Goal: Transaction & Acquisition: Book appointment/travel/reservation

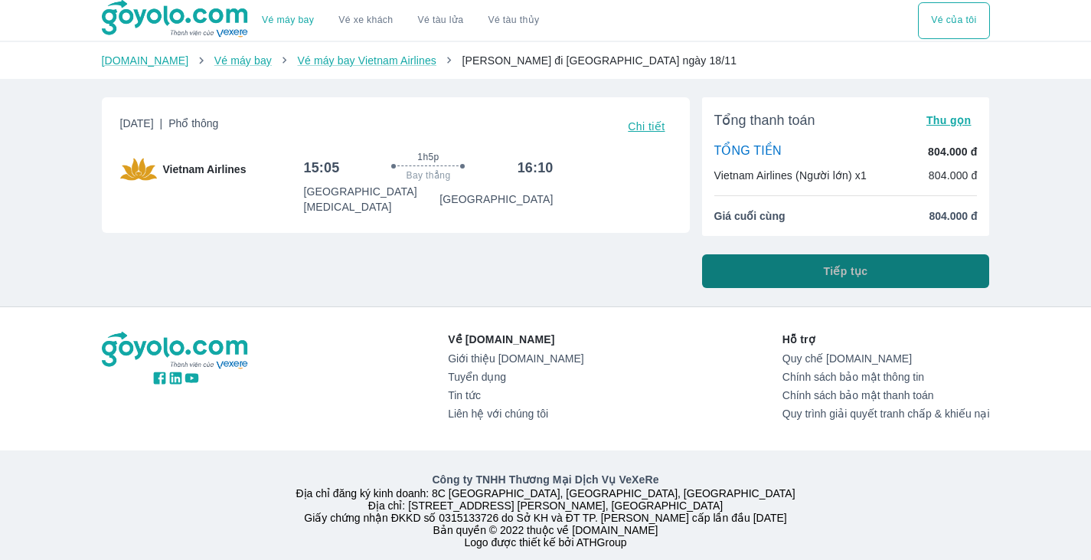
click at [828, 267] on span "Tiếp tục" at bounding box center [846, 270] width 44 height 15
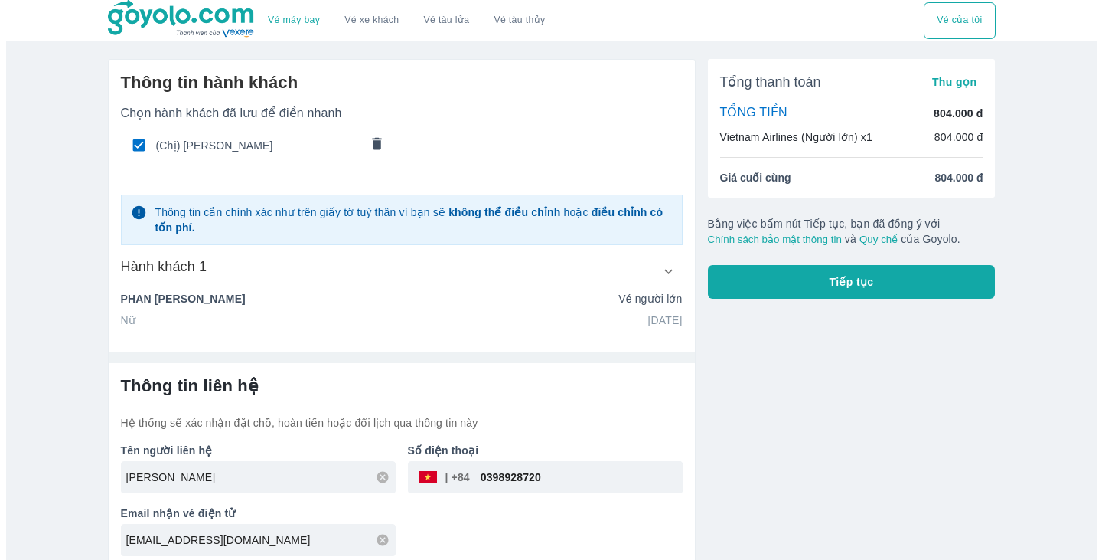
scroll to position [9, 0]
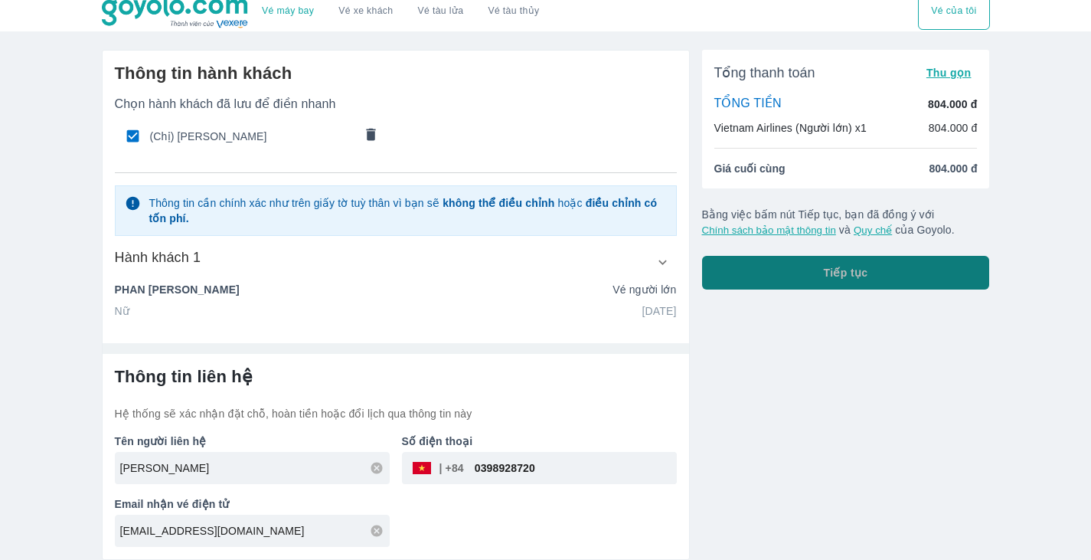
click at [781, 265] on button "Tiếp tục" at bounding box center [846, 273] width 288 height 34
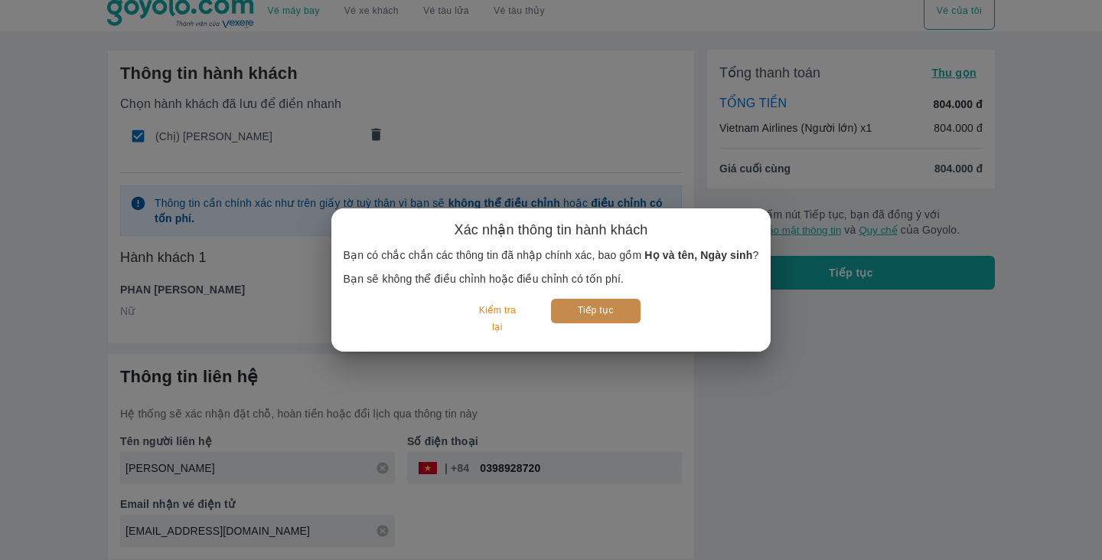
click at [588, 316] on button "Tiếp tục" at bounding box center [596, 311] width 90 height 24
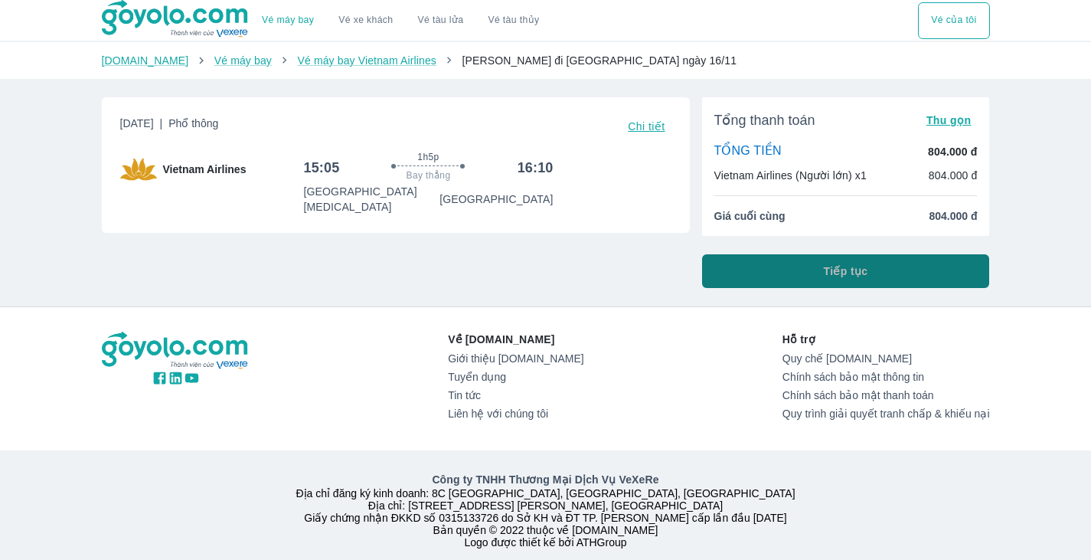
click at [902, 263] on button "Tiếp tục" at bounding box center [846, 271] width 288 height 34
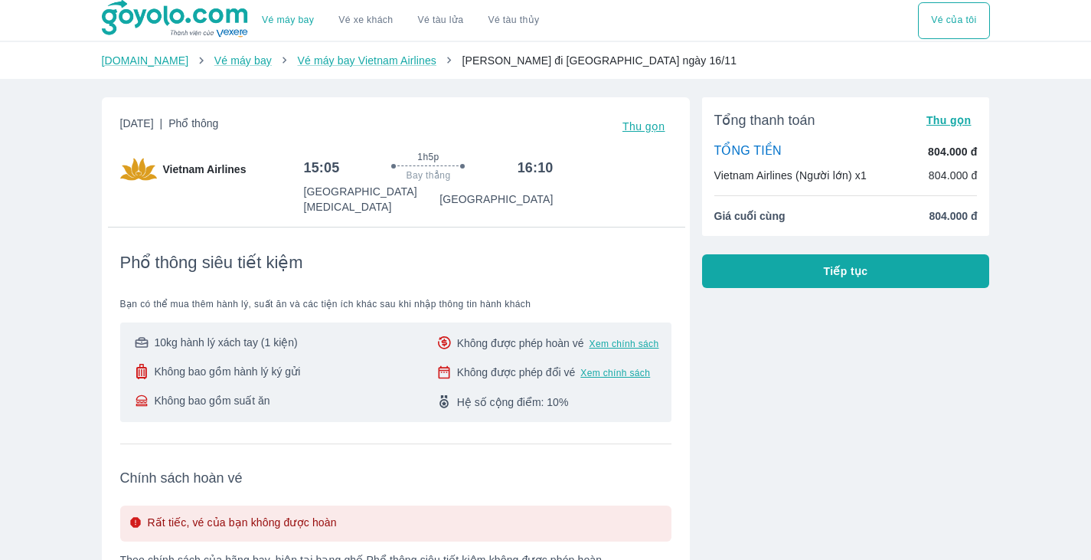
click at [1047, 118] on div "Vé máy bay Vé xe khách Vé tàu lửa Vé tàu thủy Vé của tôi Goyolo.com Vé máy bay …" at bounding box center [545, 551] width 1091 height 1103
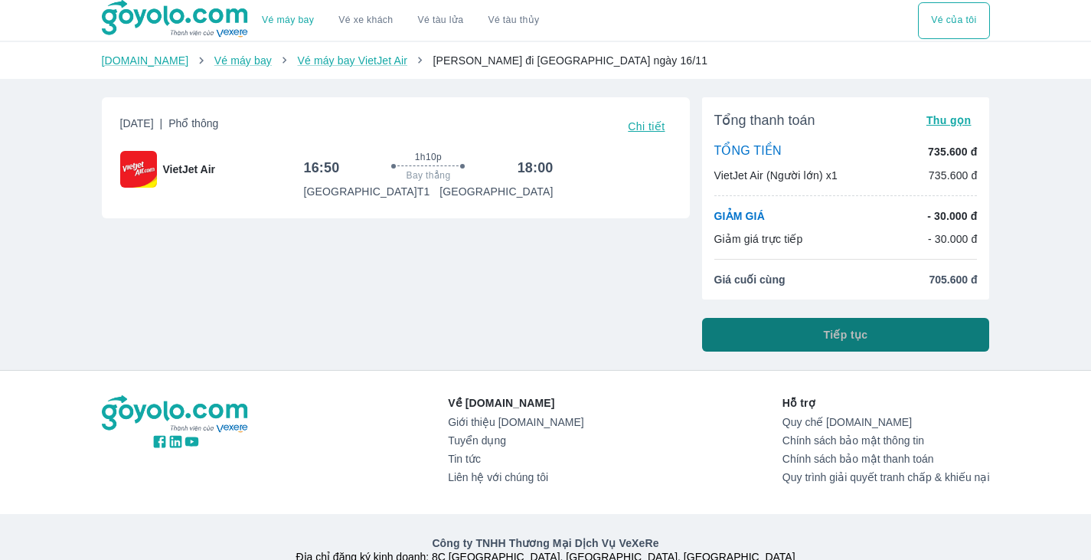
click at [829, 334] on span "Tiếp tục" at bounding box center [846, 334] width 44 height 15
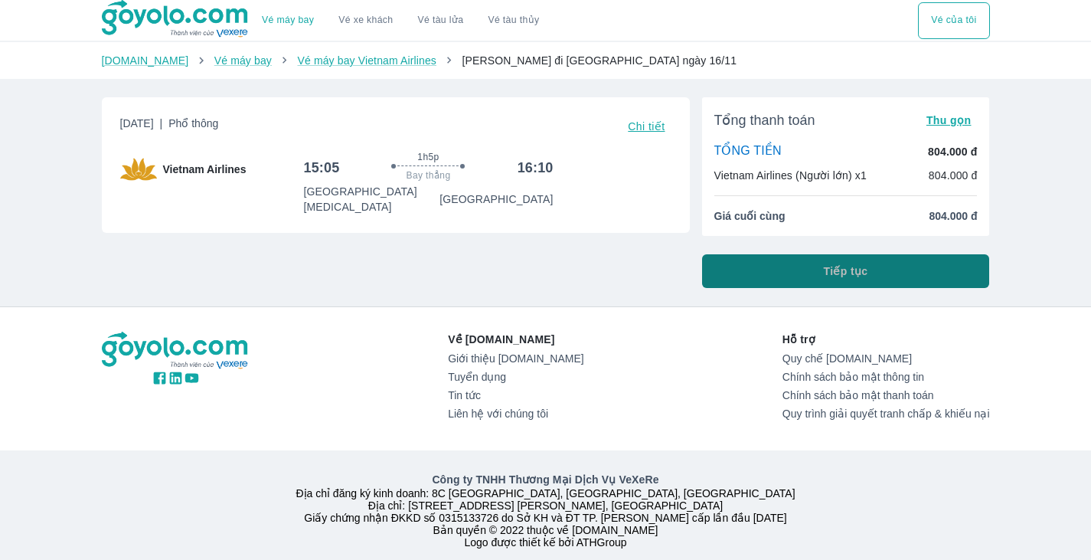
click at [899, 271] on button "Tiếp tục" at bounding box center [846, 271] width 288 height 34
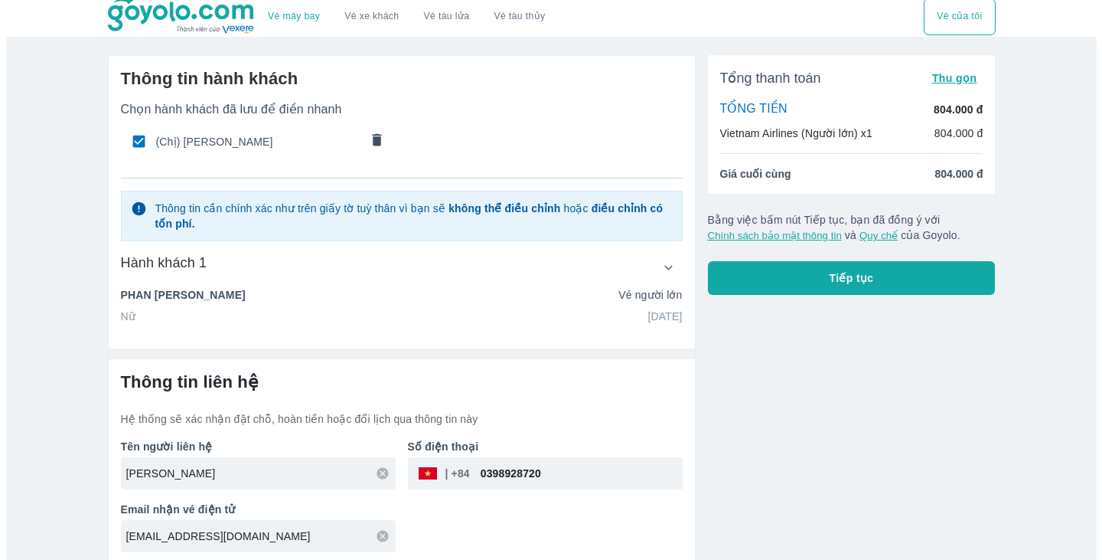
scroll to position [9, 0]
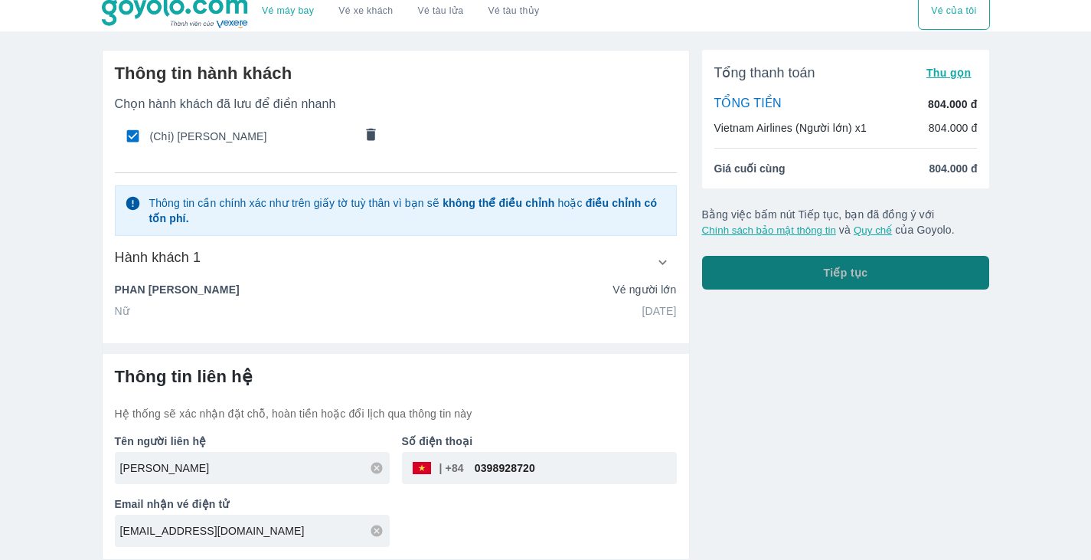
click at [872, 278] on button "Tiếp tục" at bounding box center [846, 273] width 288 height 34
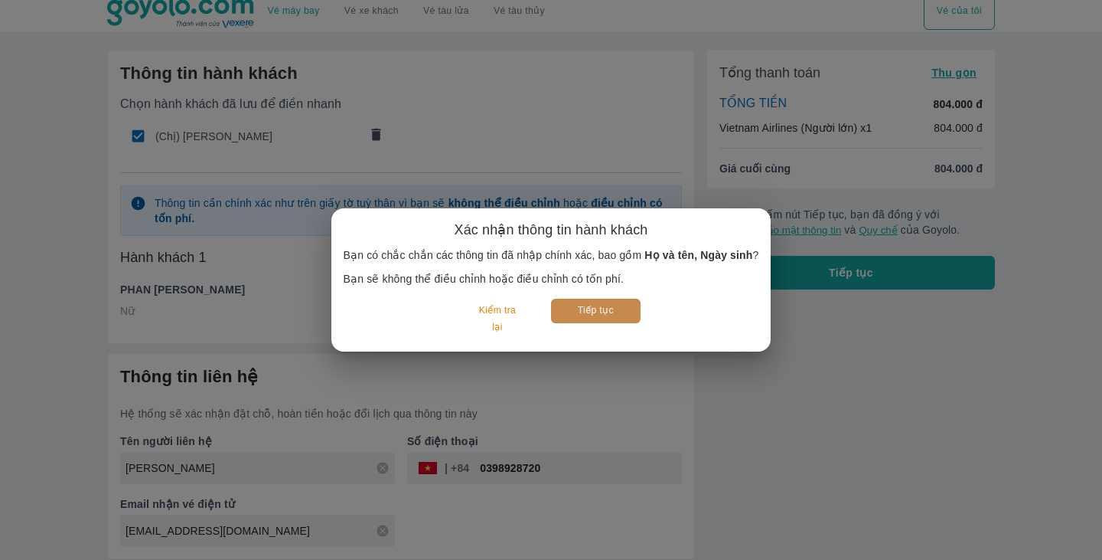
click at [600, 309] on button "Tiếp tục" at bounding box center [596, 311] width 90 height 24
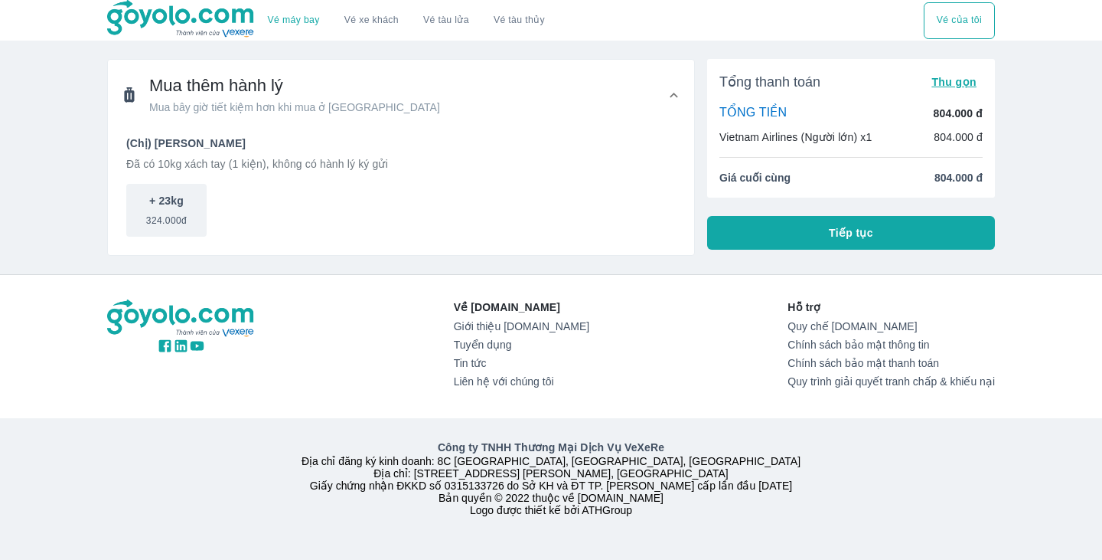
click at [784, 230] on button "Tiếp tục" at bounding box center [851, 233] width 288 height 34
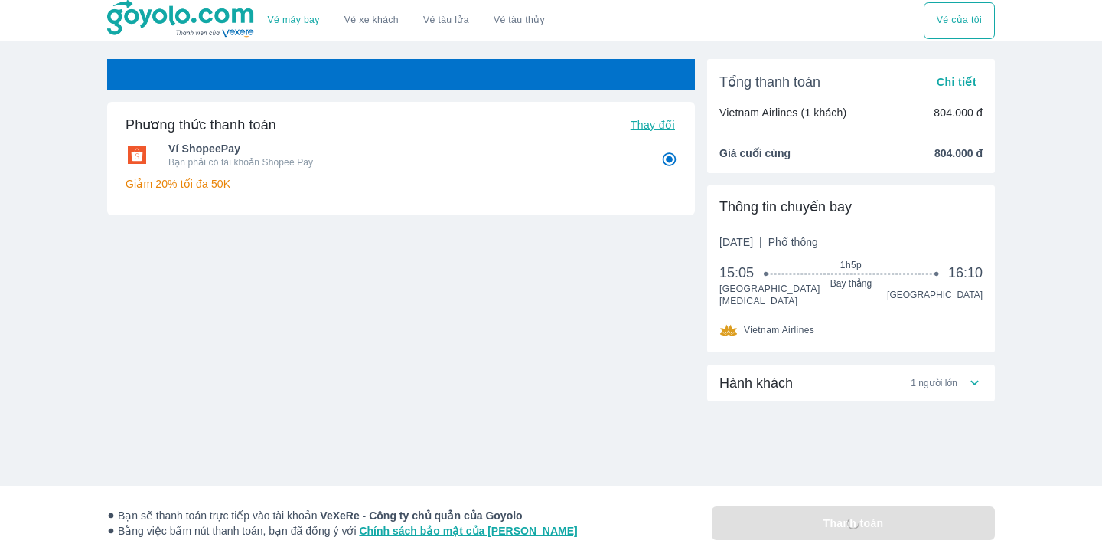
click at [658, 127] on span "Thay đổi" at bounding box center [653, 125] width 44 height 12
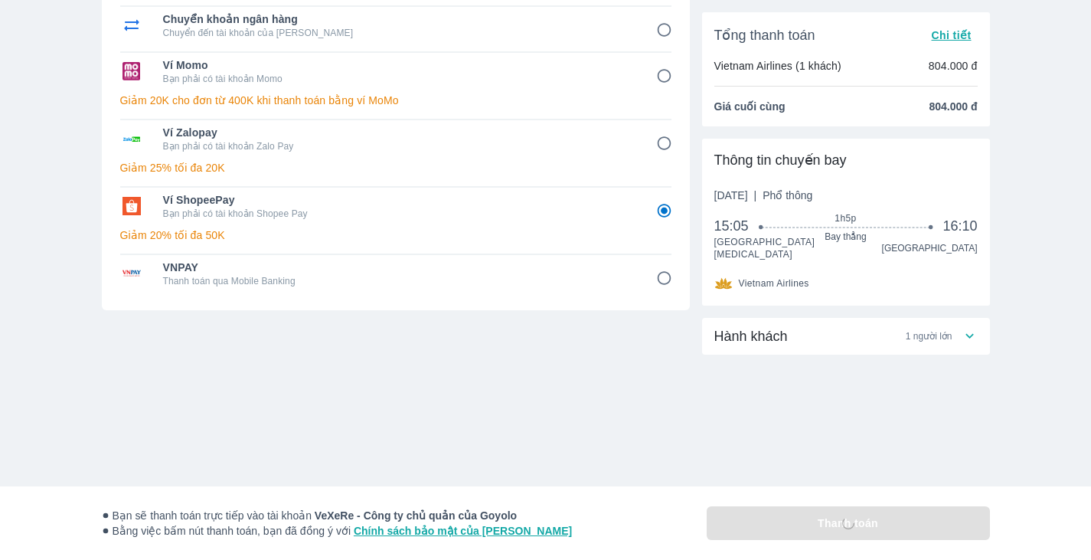
scroll to position [20, 0]
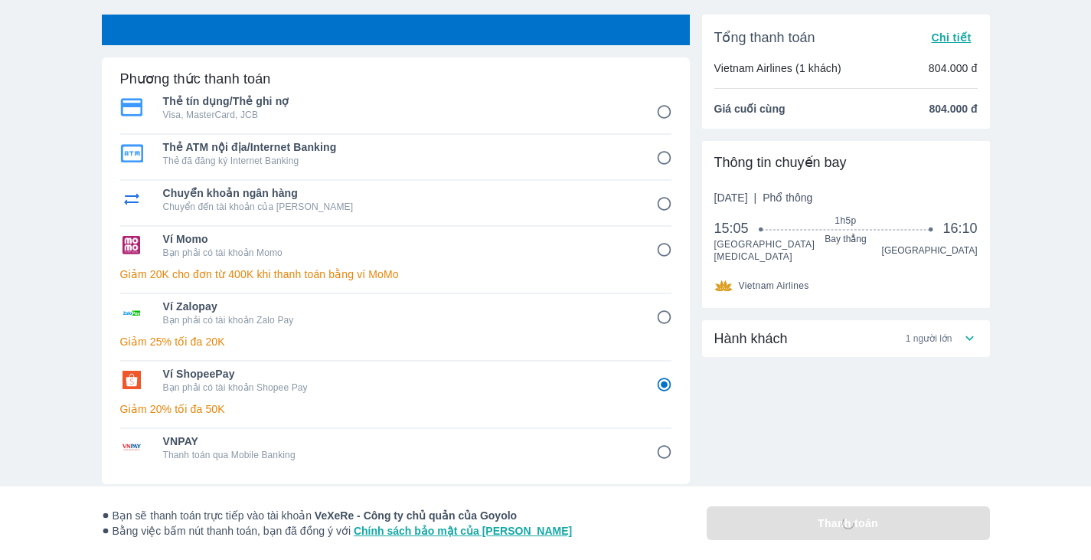
radio input "false"
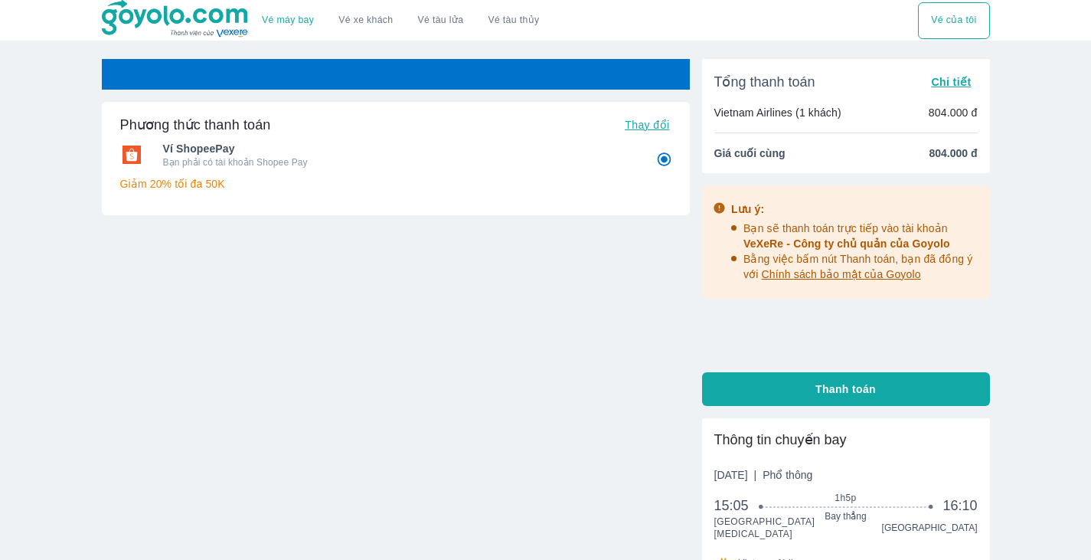
radio input "false"
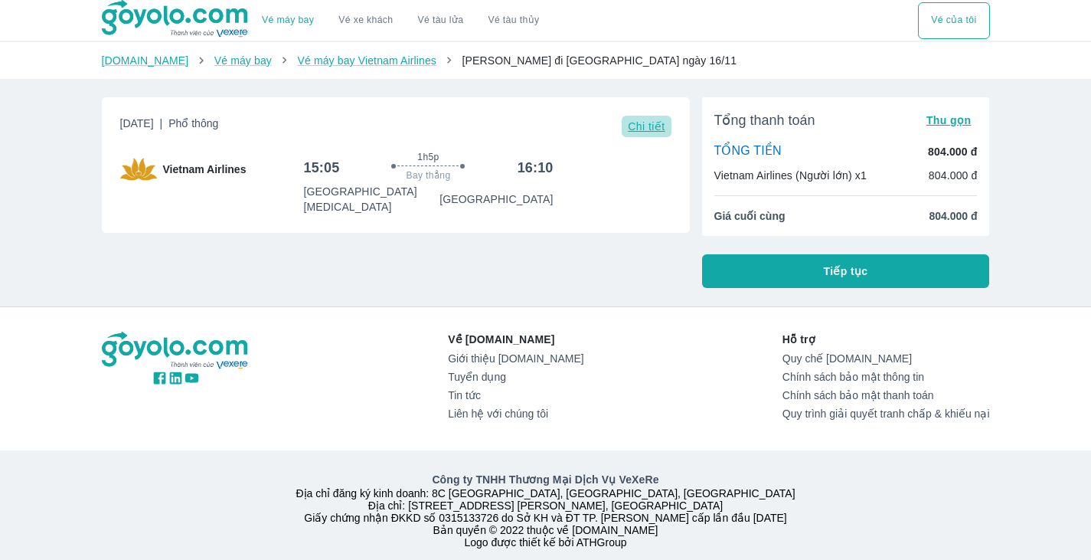
click at [658, 129] on span "Chi tiết" at bounding box center [646, 126] width 37 height 12
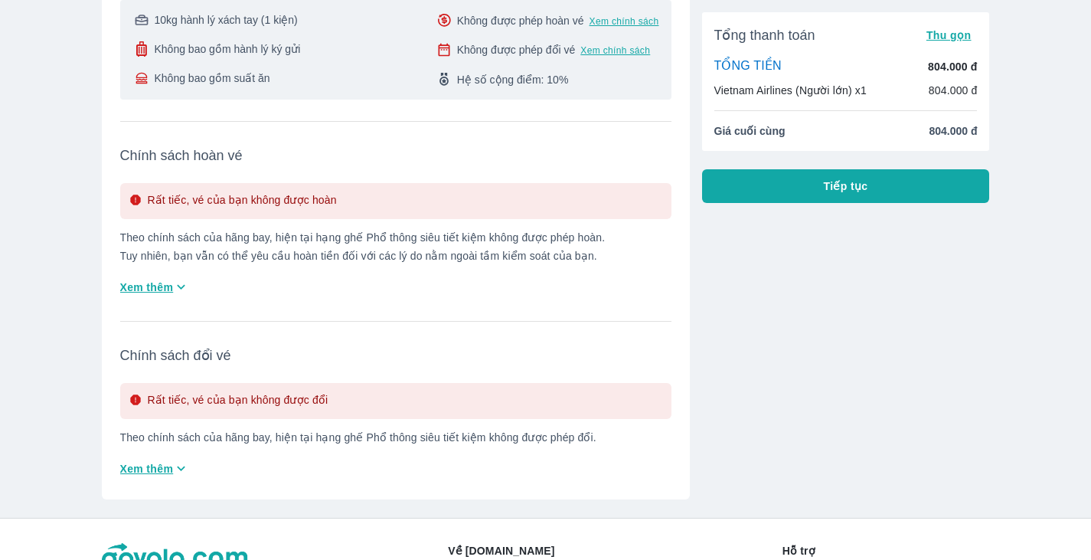
scroll to position [383, 0]
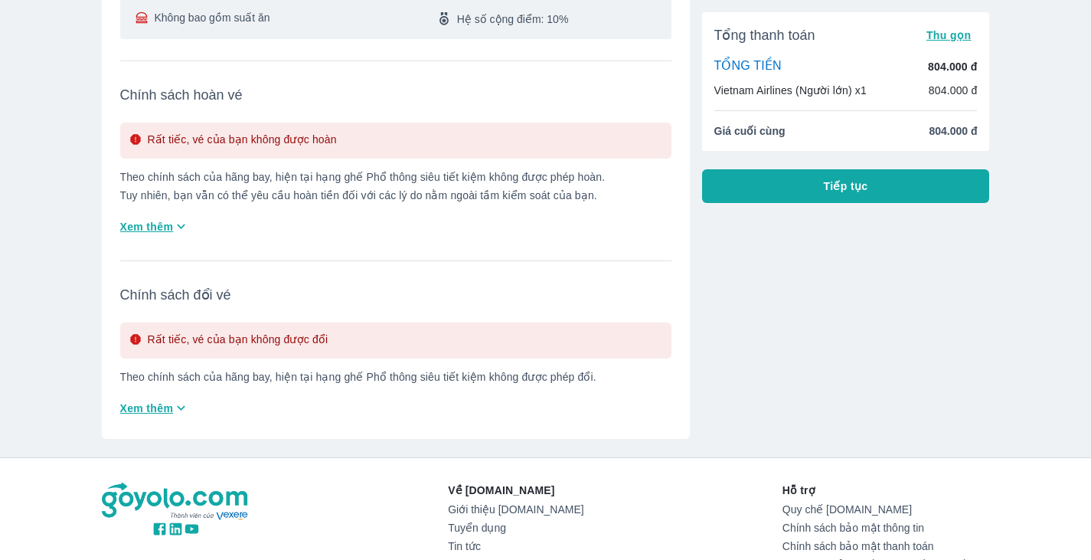
click at [174, 400] on icon "button" at bounding box center [181, 408] width 16 height 16
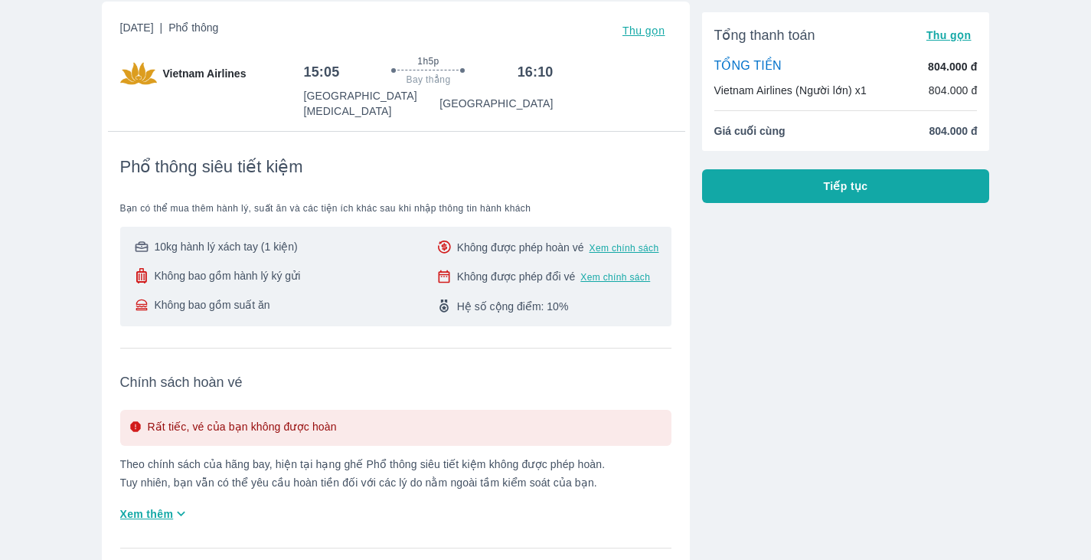
scroll to position [77, 0]
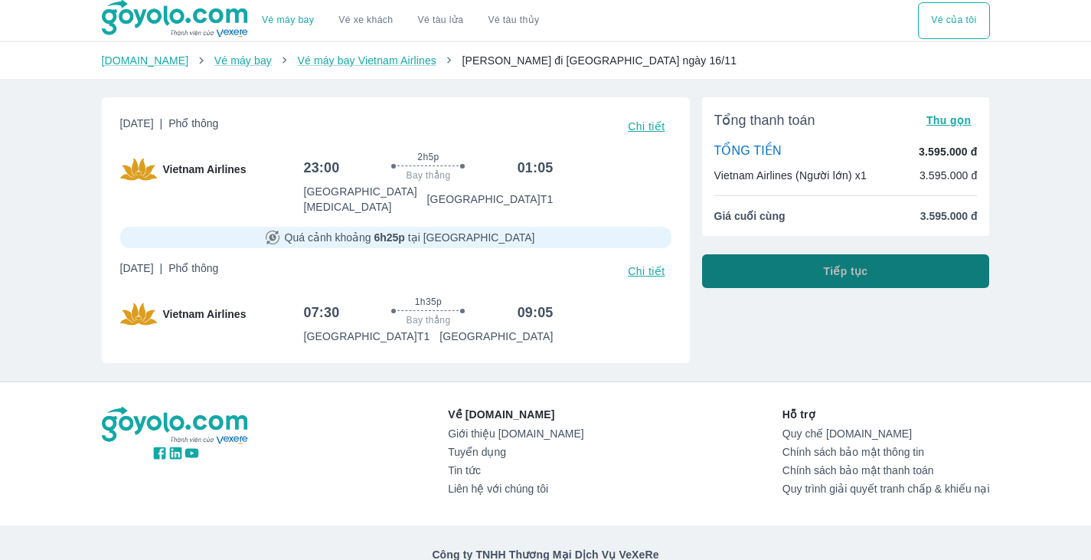
click at [867, 264] on button "Tiếp tục" at bounding box center [846, 271] width 288 height 34
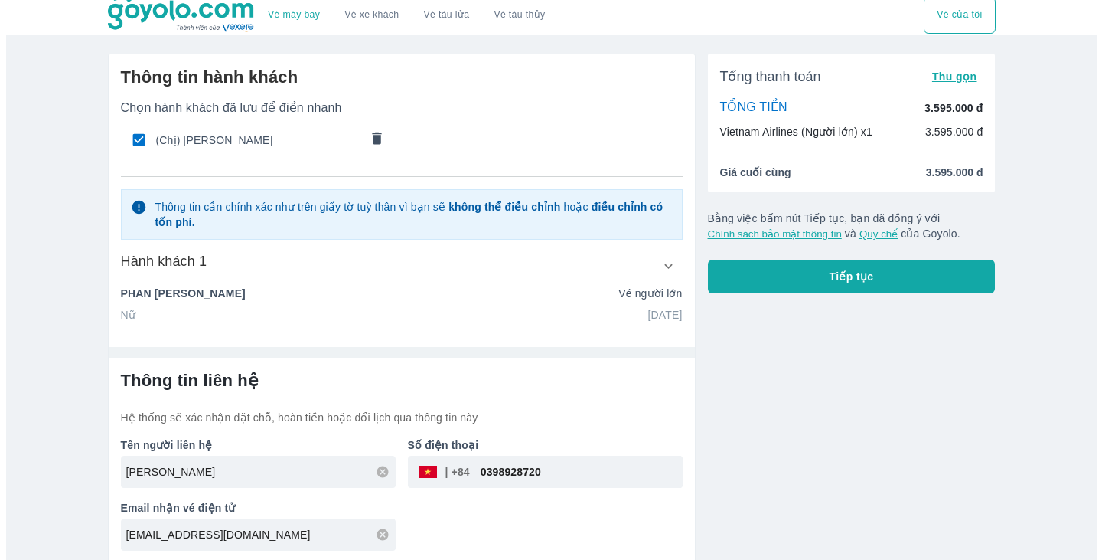
scroll to position [9, 0]
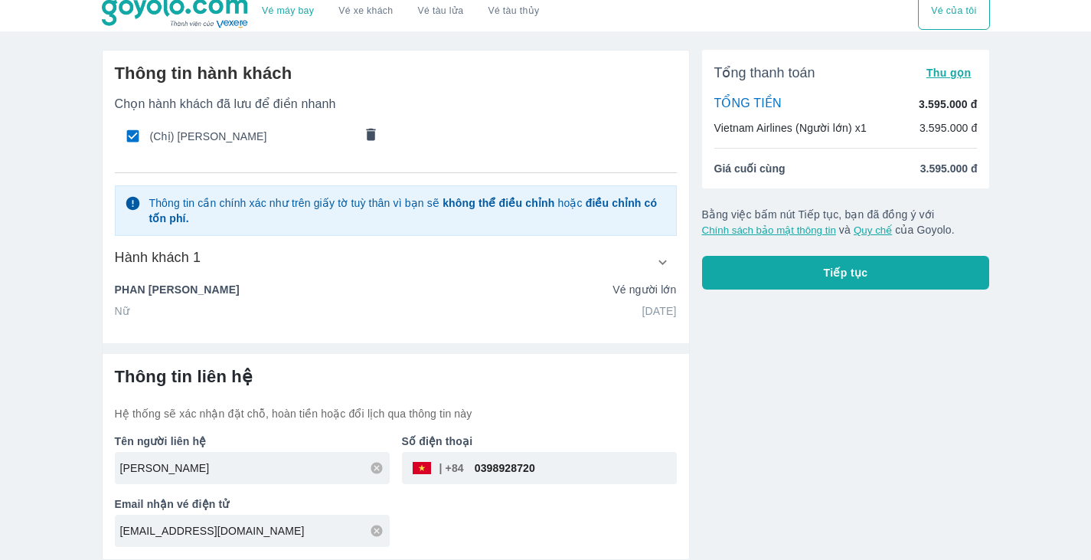
click at [883, 271] on button "Tiếp tục" at bounding box center [846, 273] width 288 height 34
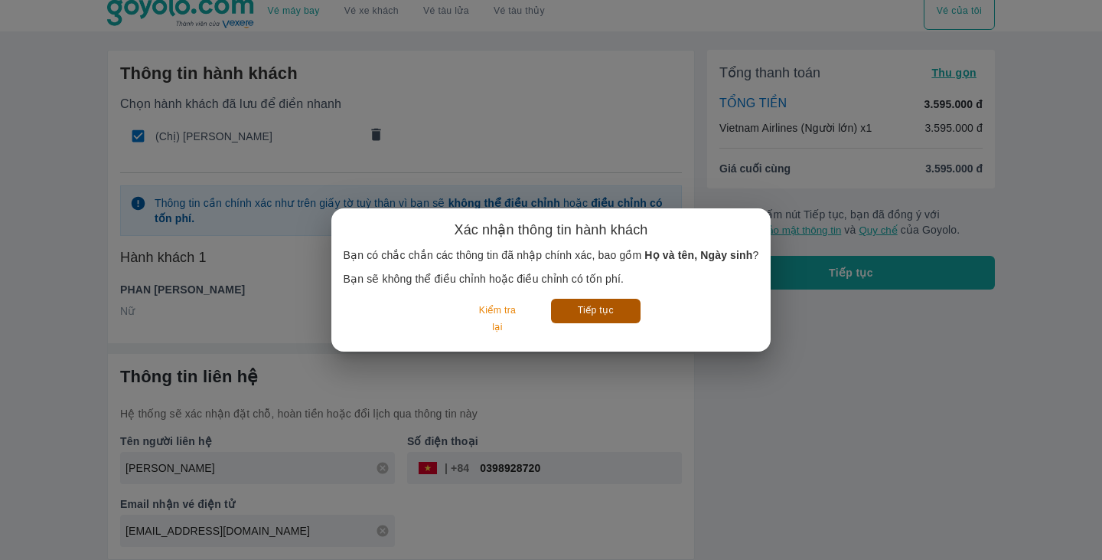
click at [583, 318] on button "Tiếp tục" at bounding box center [596, 311] width 90 height 24
